Goal: Task Accomplishment & Management: Manage account settings

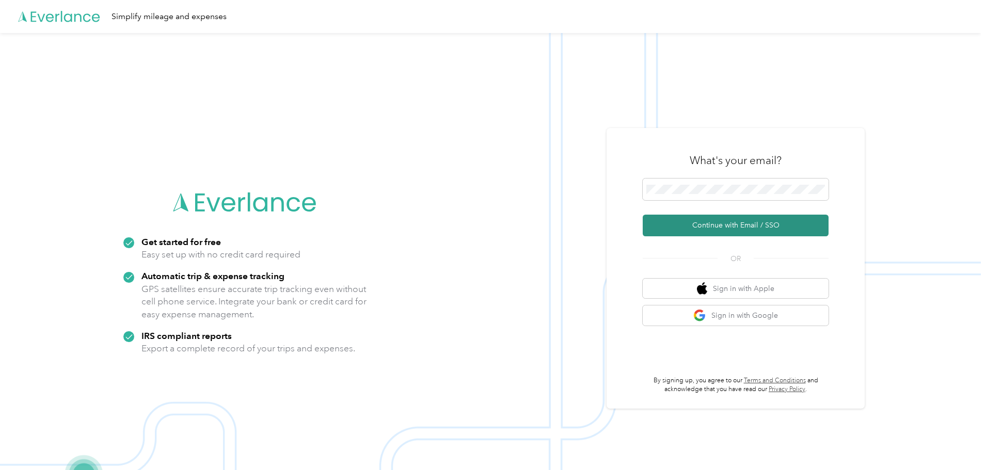
click at [729, 221] on button "Continue with Email / SSO" at bounding box center [736, 226] width 186 height 22
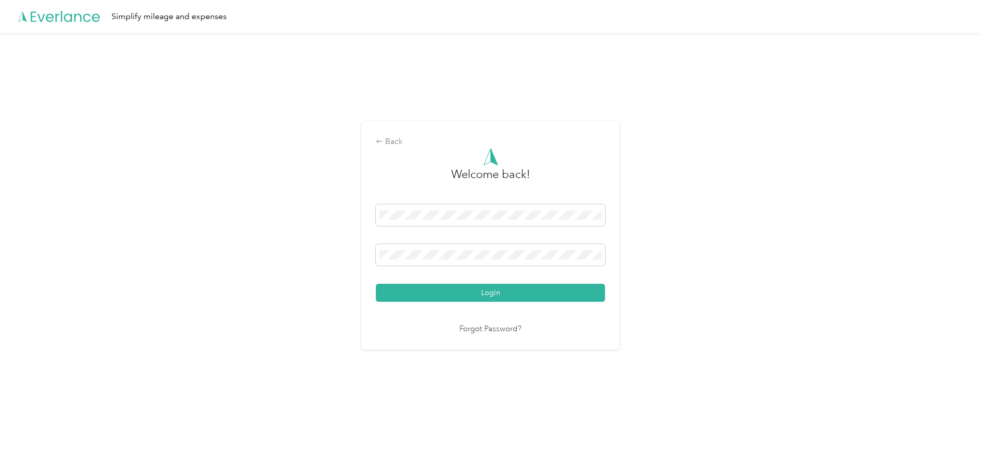
click at [441, 290] on button "Login" at bounding box center [490, 293] width 229 height 18
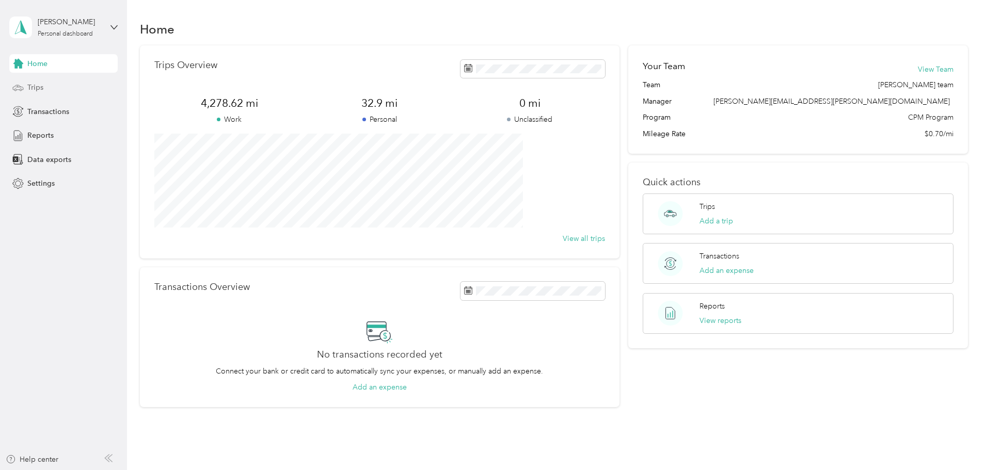
click at [33, 85] on span "Trips" at bounding box center [35, 87] width 16 height 11
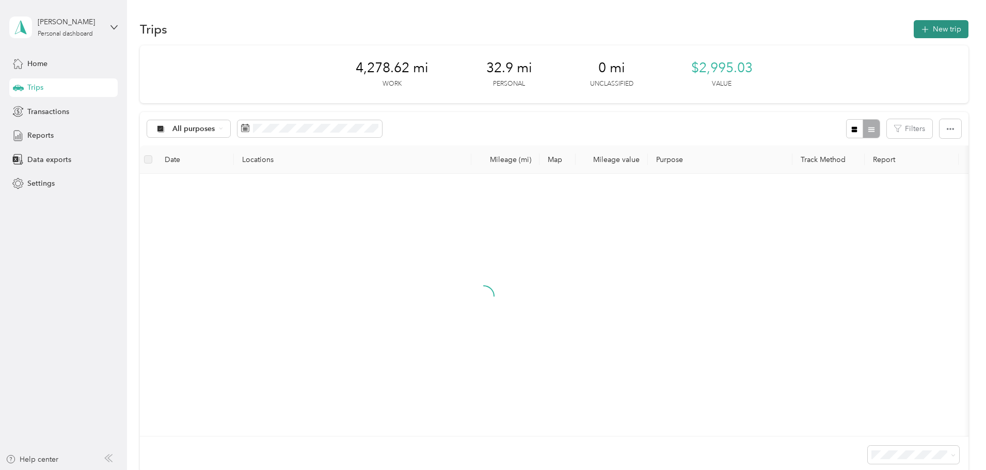
click at [914, 28] on button "New trip" at bounding box center [941, 29] width 55 height 18
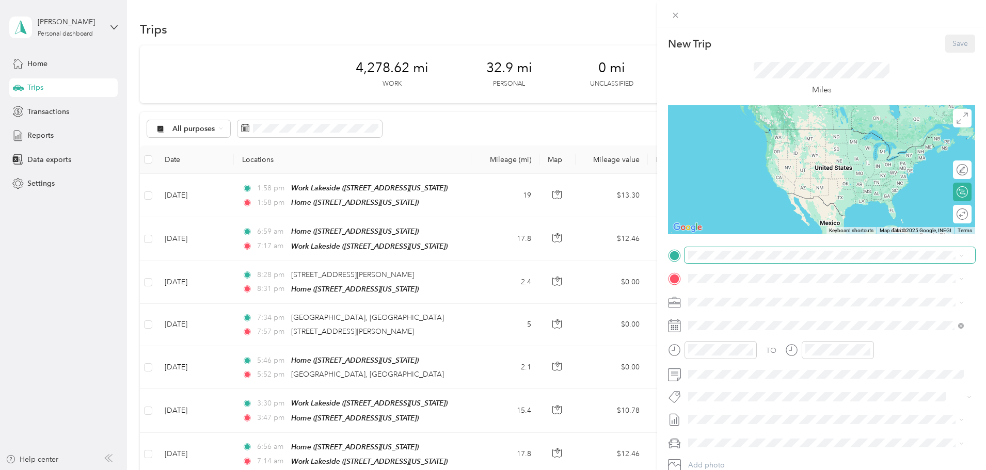
click at [758, 260] on span at bounding box center [829, 255] width 291 height 17
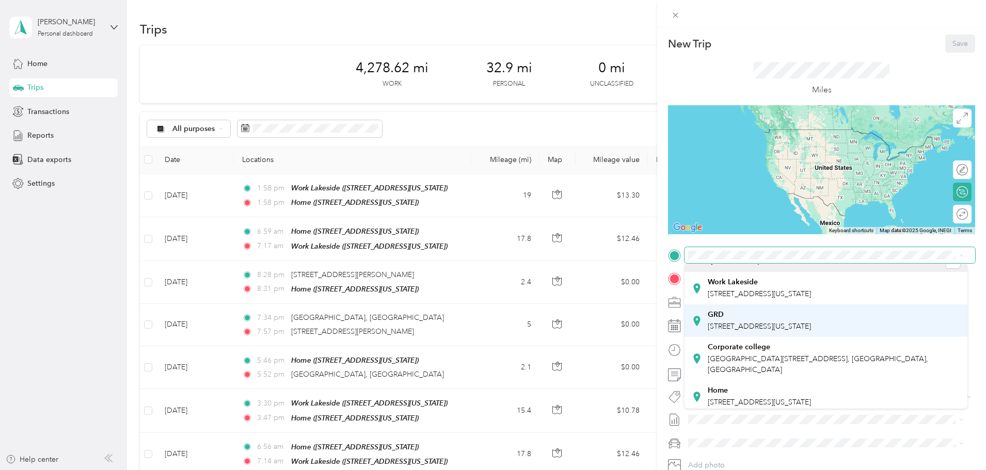
scroll to position [18, 0]
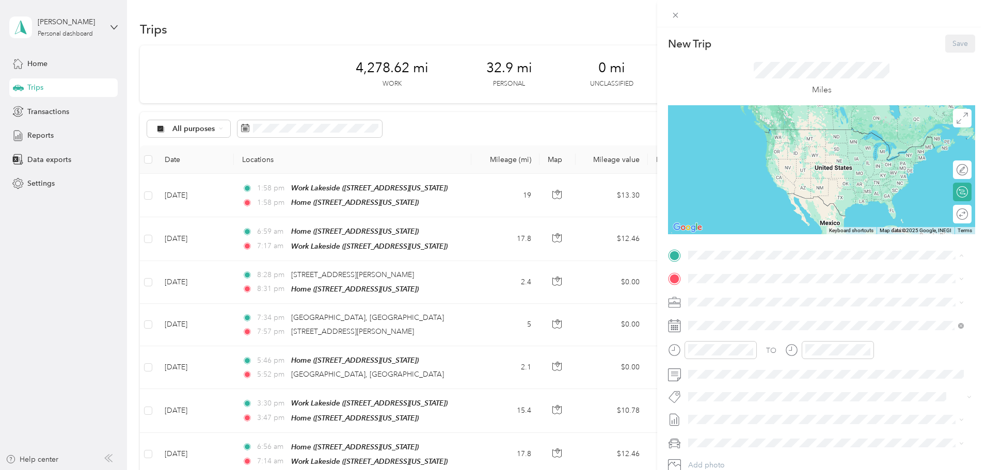
click at [752, 390] on div "Home [STREET_ADDRESS][US_STATE]" at bounding box center [759, 393] width 103 height 22
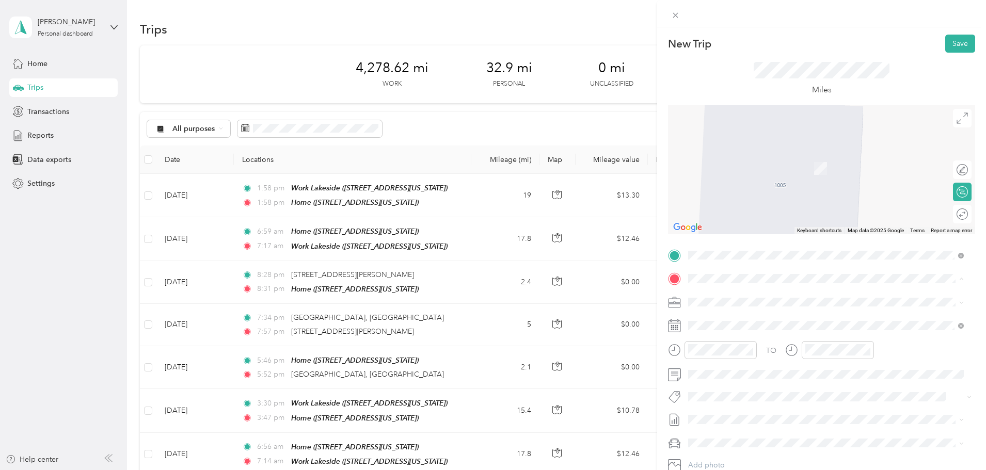
click at [721, 329] on span "[STREET_ADDRESS][US_STATE]" at bounding box center [759, 331] width 103 height 9
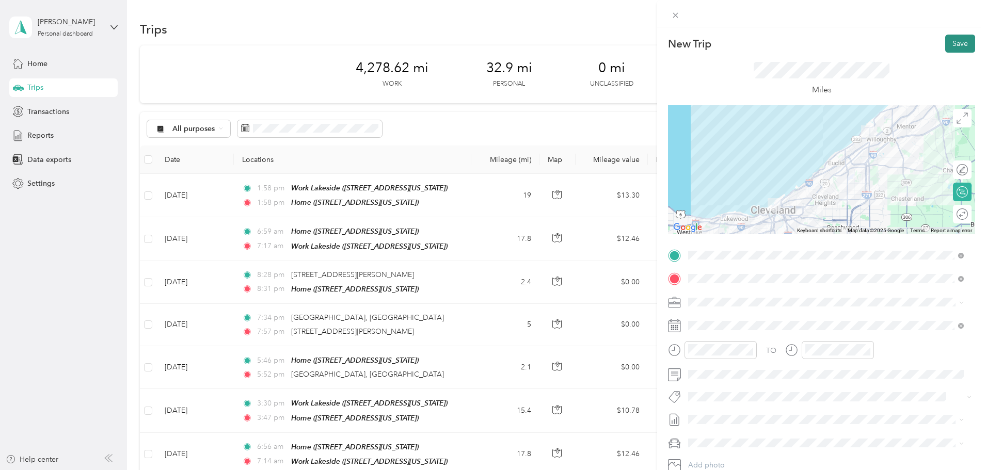
click at [958, 44] on button "Save" at bounding box center [960, 44] width 30 height 18
